Goal: Book appointment/travel/reservation

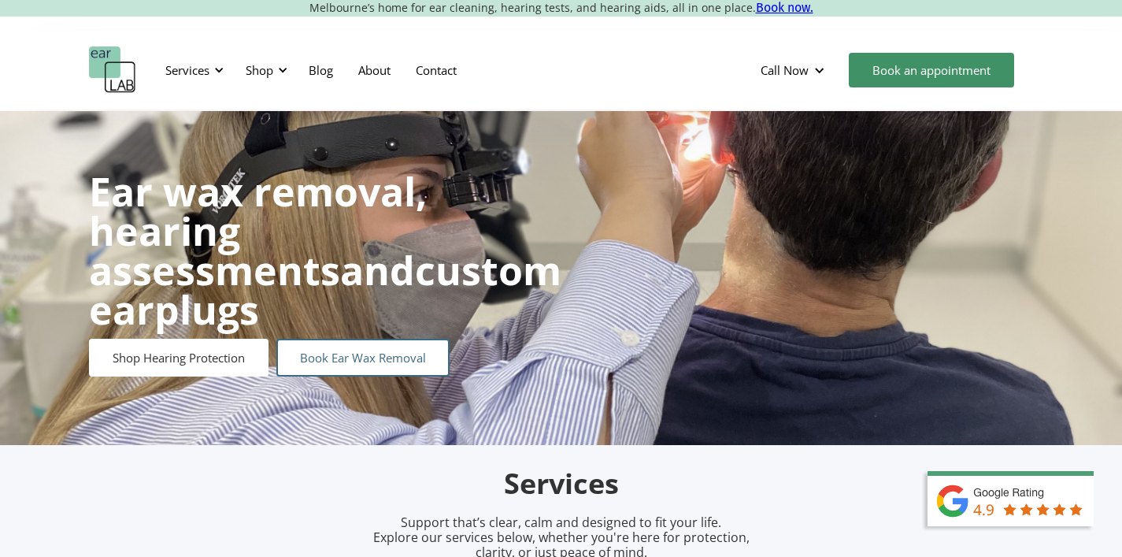
click at [372, 339] on link "Book Ear Wax Removal" at bounding box center [362, 357] width 173 height 38
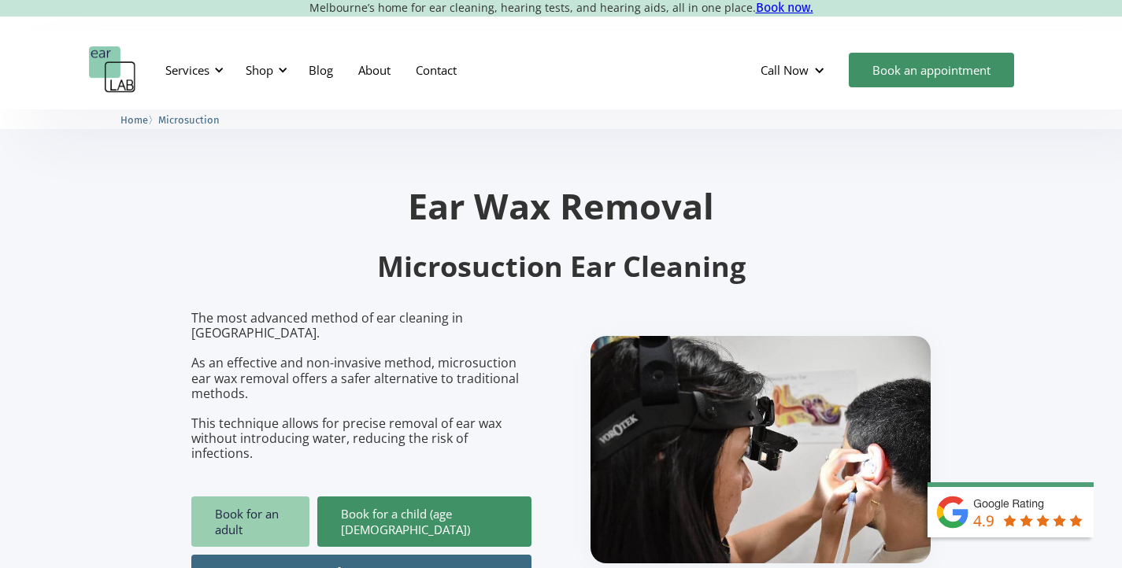
click at [237, 497] on link "Book for an adult" at bounding box center [250, 522] width 118 height 50
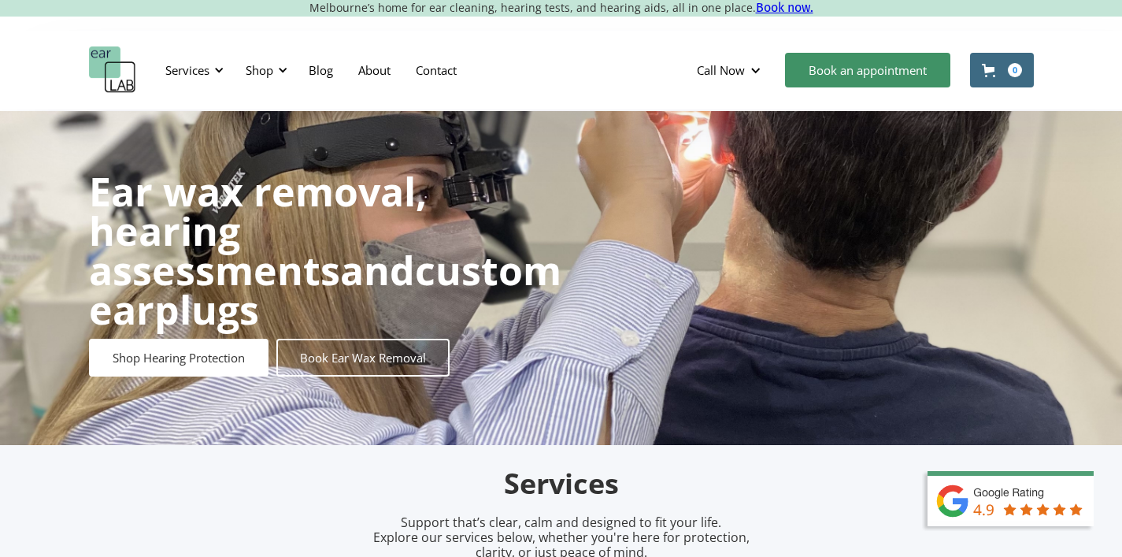
click at [846, 72] on link "Book an appointment" at bounding box center [867, 70] width 165 height 35
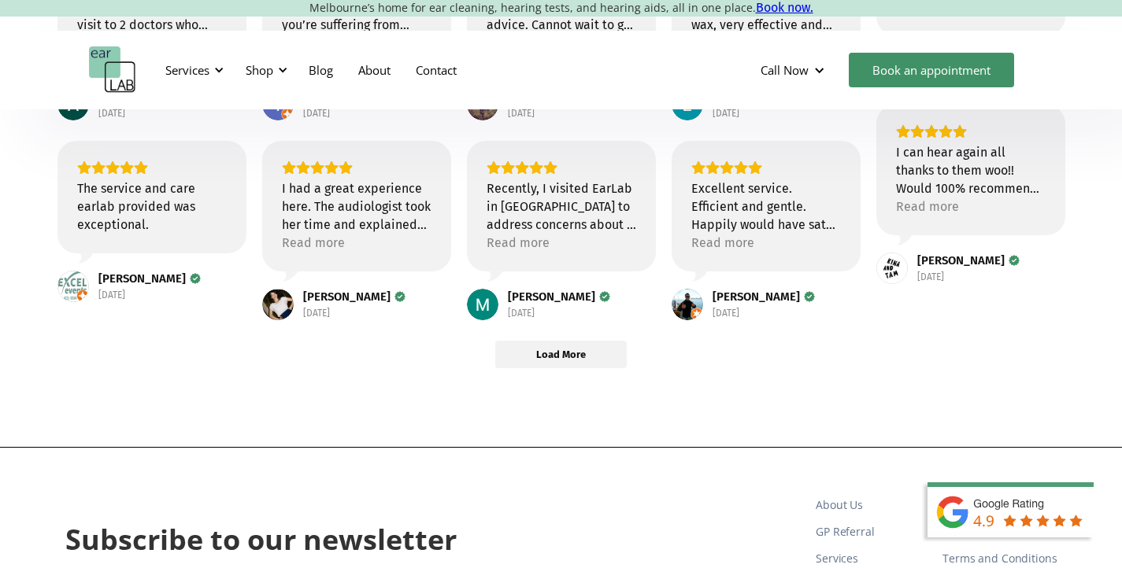
scroll to position [353, 0]
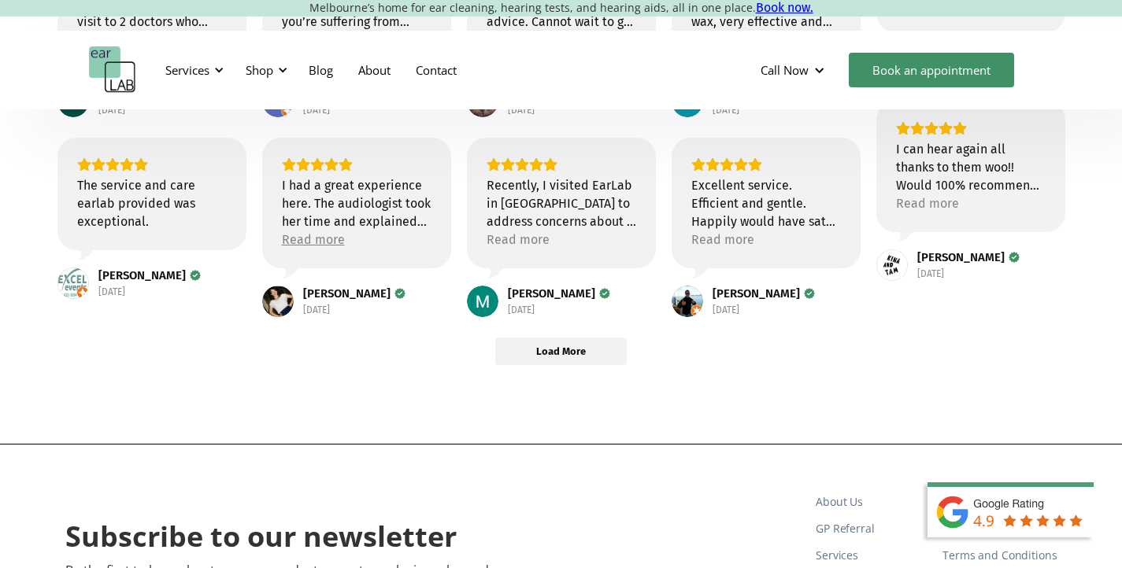
click at [327, 239] on div "Read more" at bounding box center [313, 240] width 63 height 18
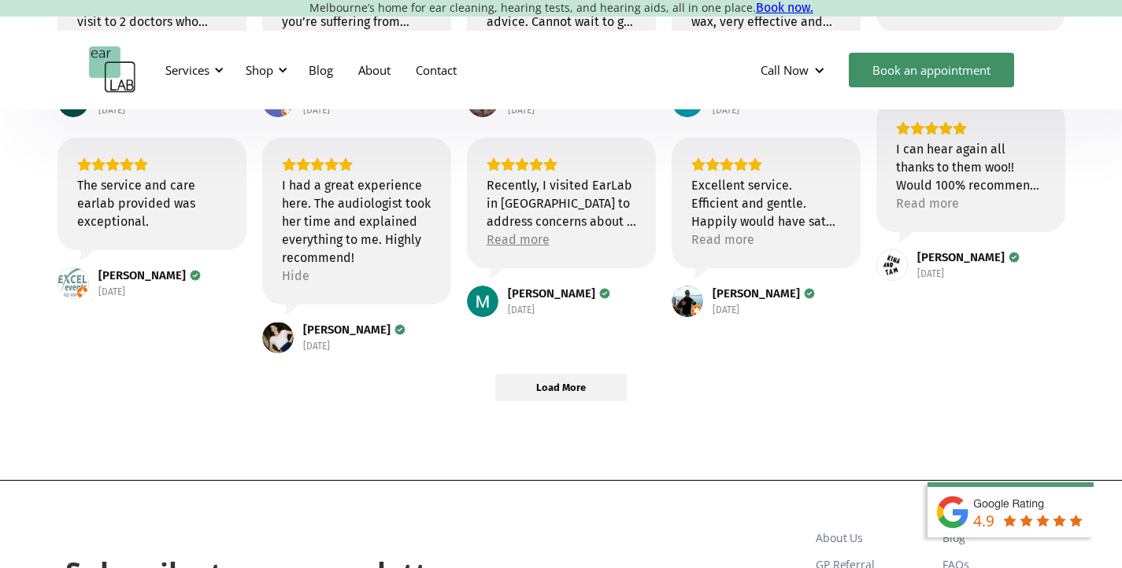
click at [528, 239] on div "Read more" at bounding box center [517, 240] width 63 height 18
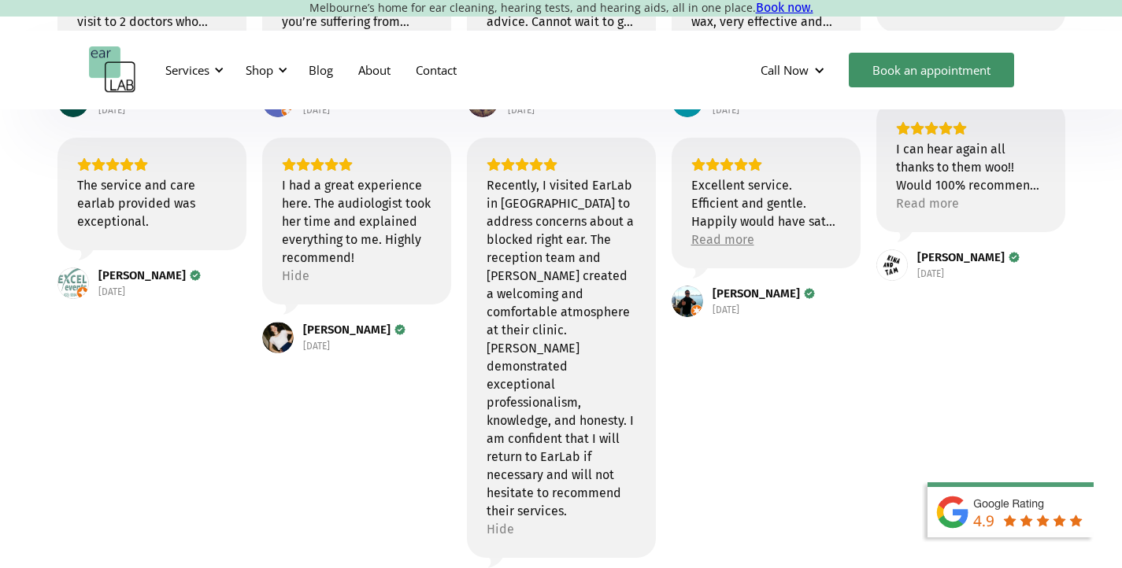
click at [730, 242] on div "Read more" at bounding box center [722, 240] width 63 height 18
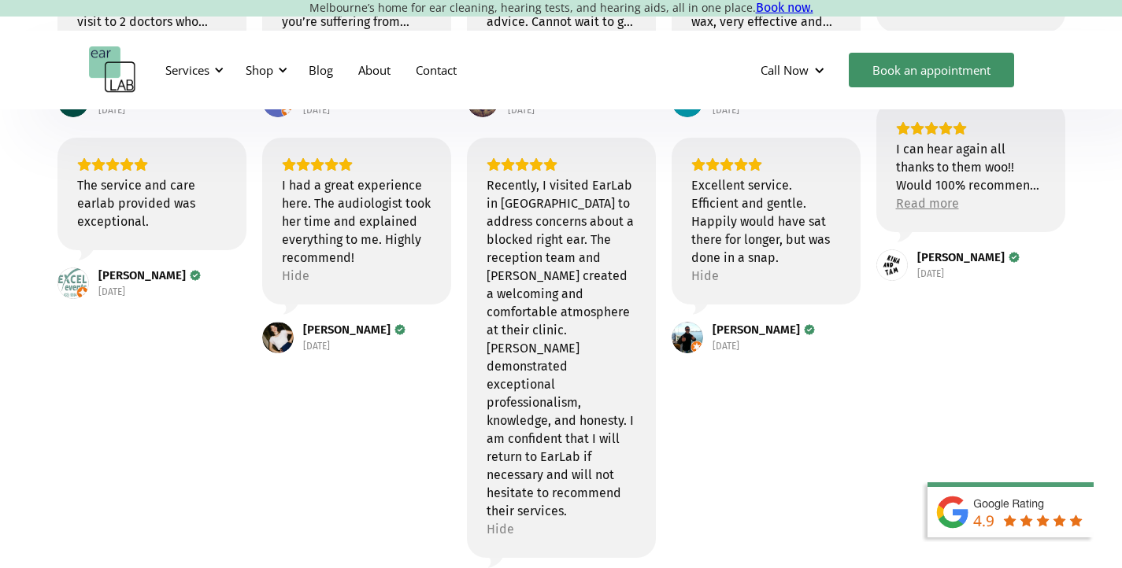
click at [935, 206] on div "Read more" at bounding box center [927, 203] width 63 height 18
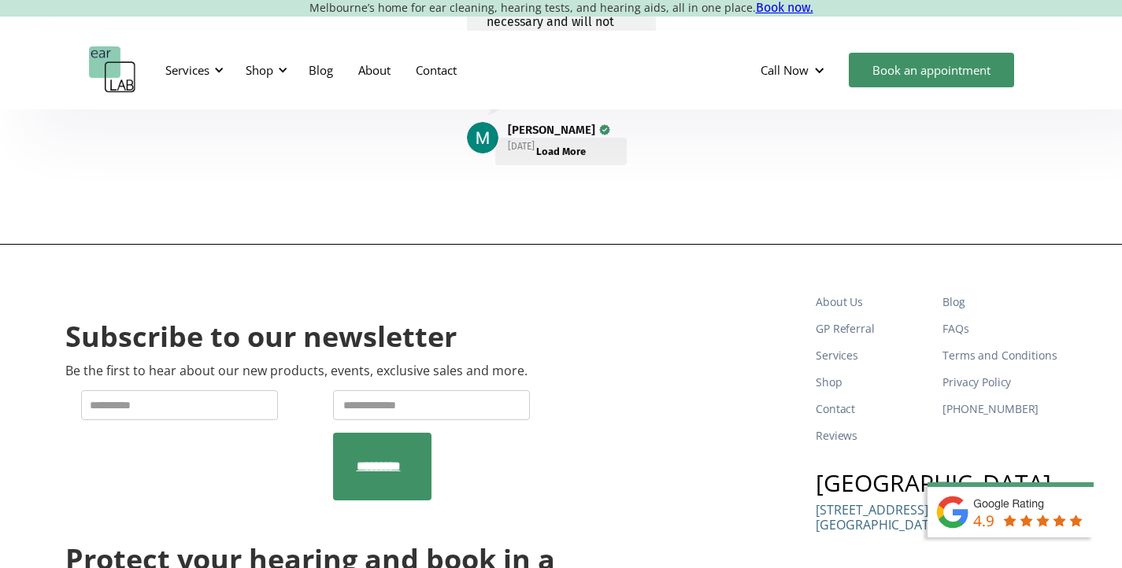
scroll to position [688, 0]
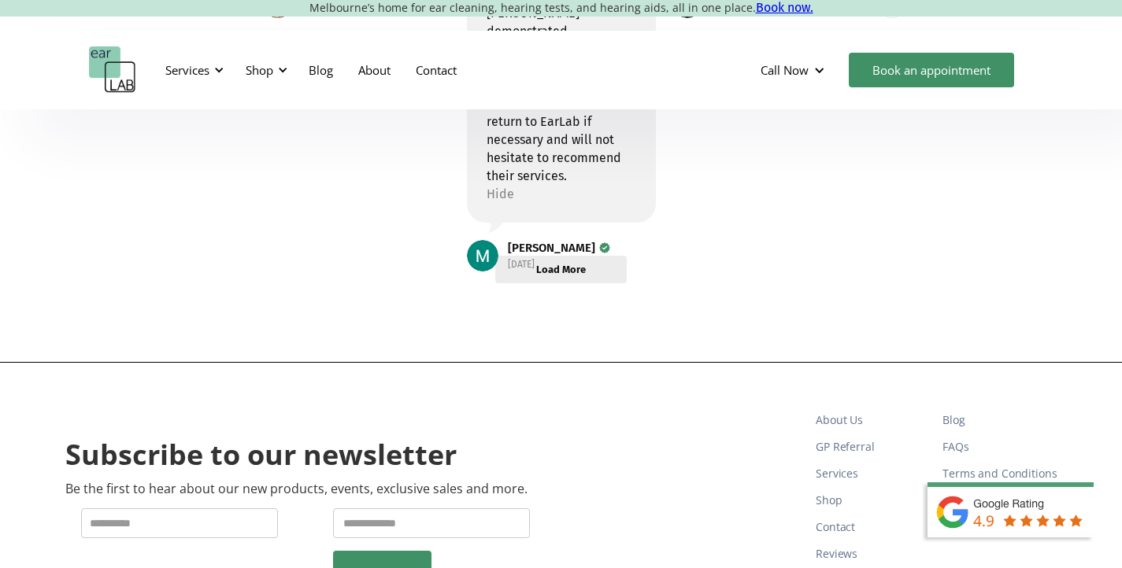
click at [553, 266] on span "Load More" at bounding box center [561, 269] width 50 height 13
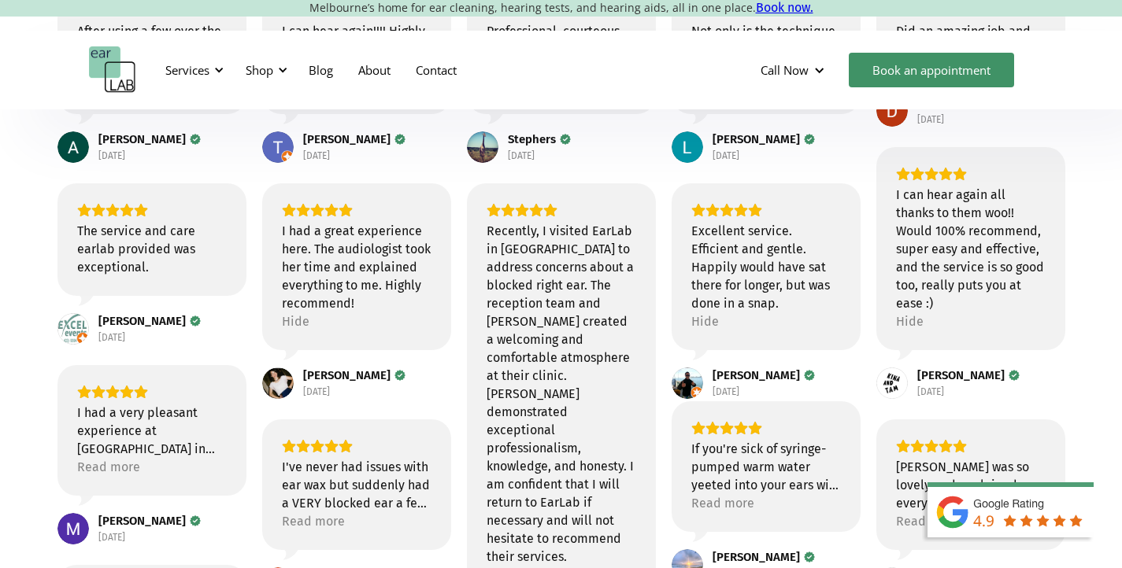
scroll to position [0, 0]
